Goal: Task Accomplishment & Management: Manage account settings

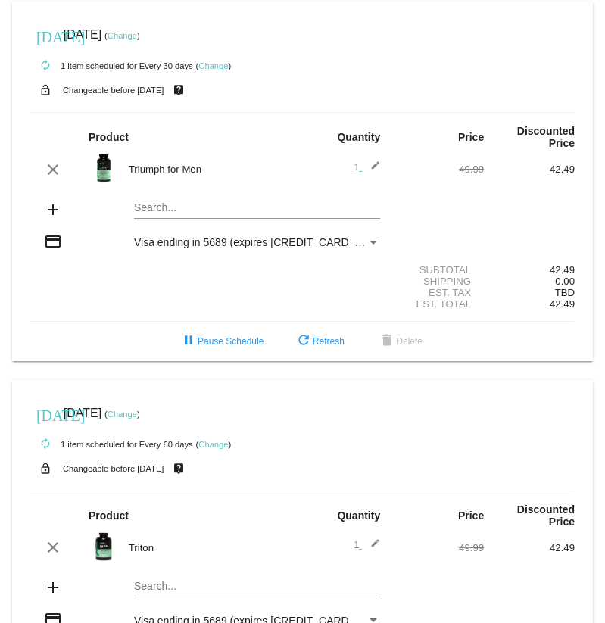
scroll to position [794, 0]
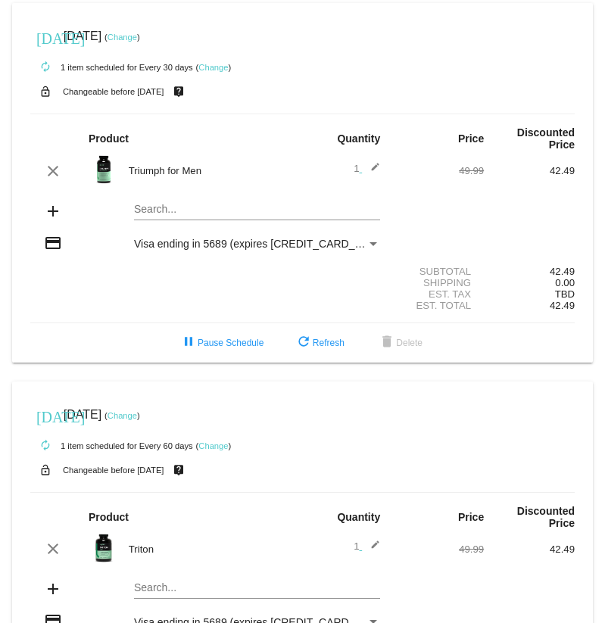
click at [137, 42] on link "Change" at bounding box center [123, 37] width 30 height 9
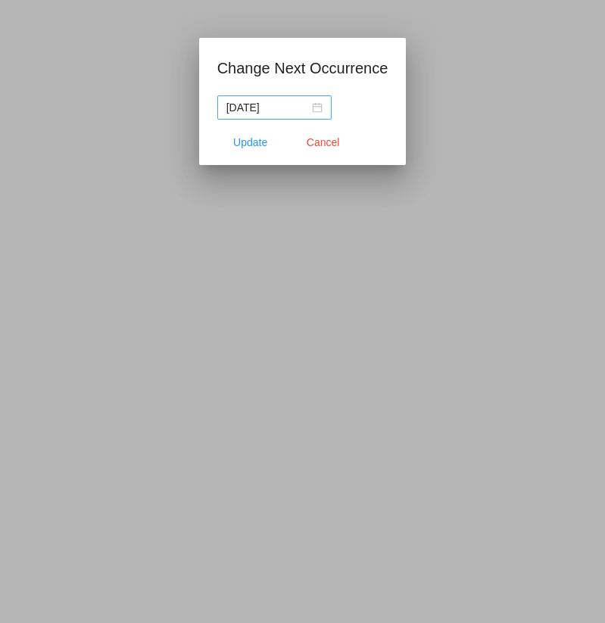
click at [311, 110] on nz-date-picker "[DATE]" at bounding box center [274, 107] width 114 height 24
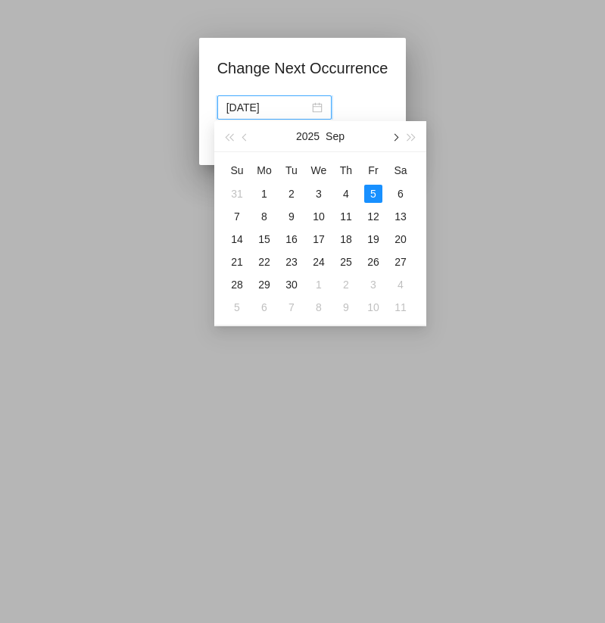
click at [392, 140] on button "button" at bounding box center [394, 136] width 17 height 30
click at [381, 189] on div "3" at bounding box center [373, 194] width 18 height 18
type input "[DATE]"
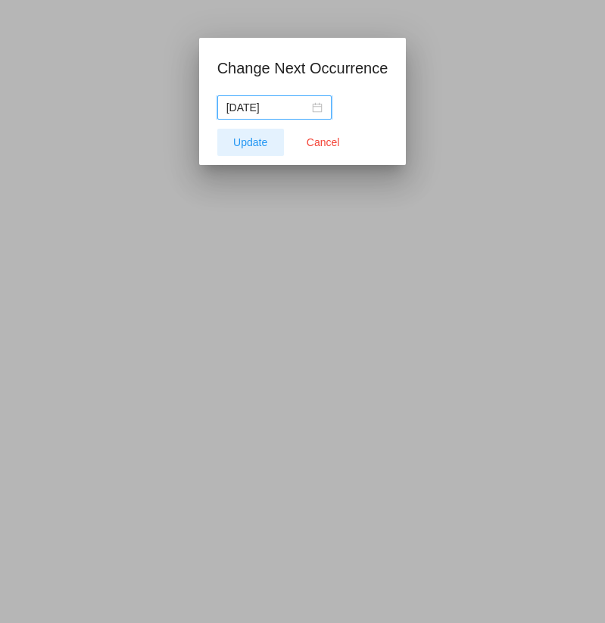
click at [242, 146] on span "Update" at bounding box center [250, 142] width 34 height 12
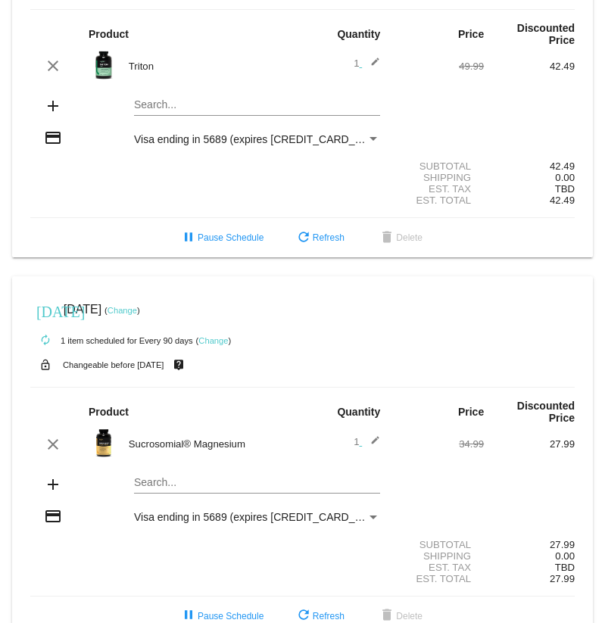
scroll to position [1337, 0]
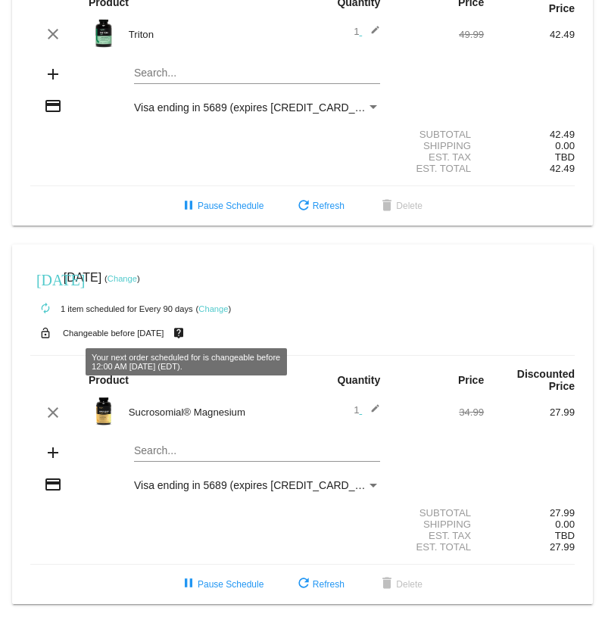
click at [137, 274] on link "Change" at bounding box center [123, 278] width 30 height 9
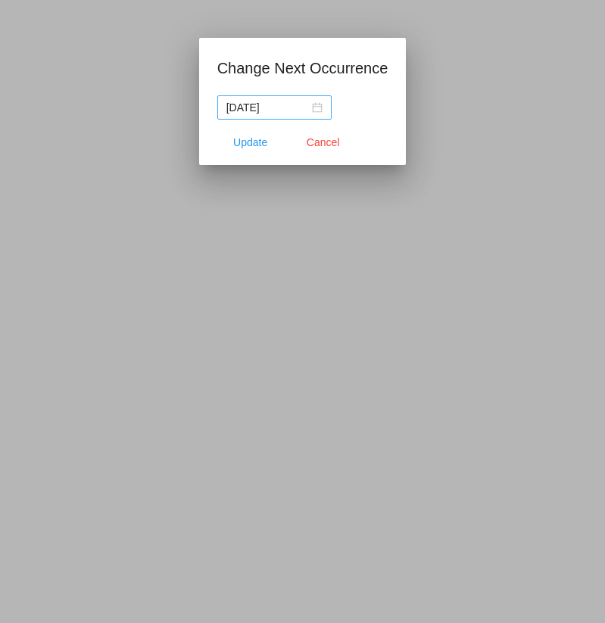
click at [308, 108] on div "[DATE]" at bounding box center [274, 107] width 96 height 17
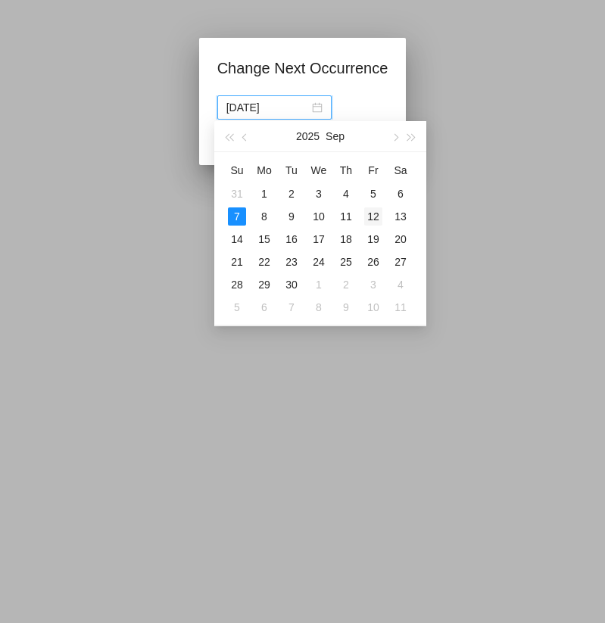
click at [373, 217] on div "12" at bounding box center [373, 217] width 18 height 18
type input "[DATE]"
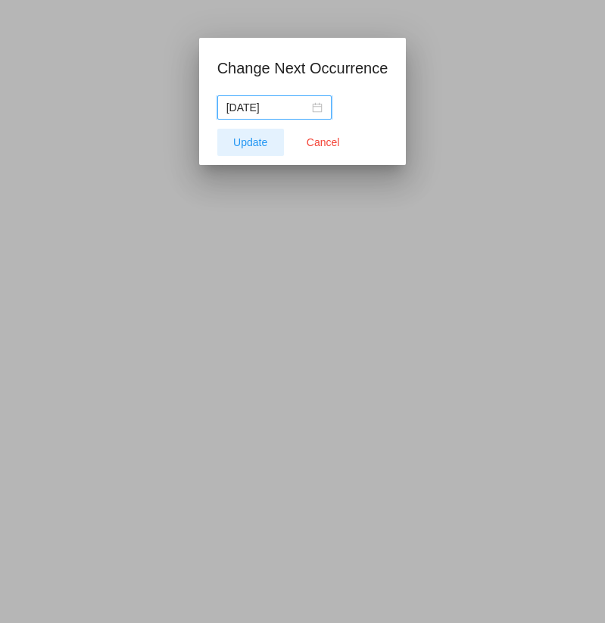
click at [255, 150] on button "Update" at bounding box center [250, 142] width 67 height 27
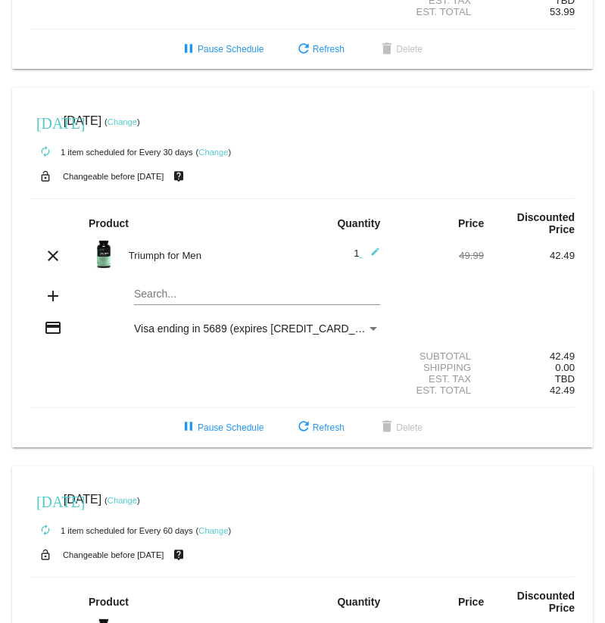
scroll to position [0, 0]
